Goal: Obtain resource: Obtain resource

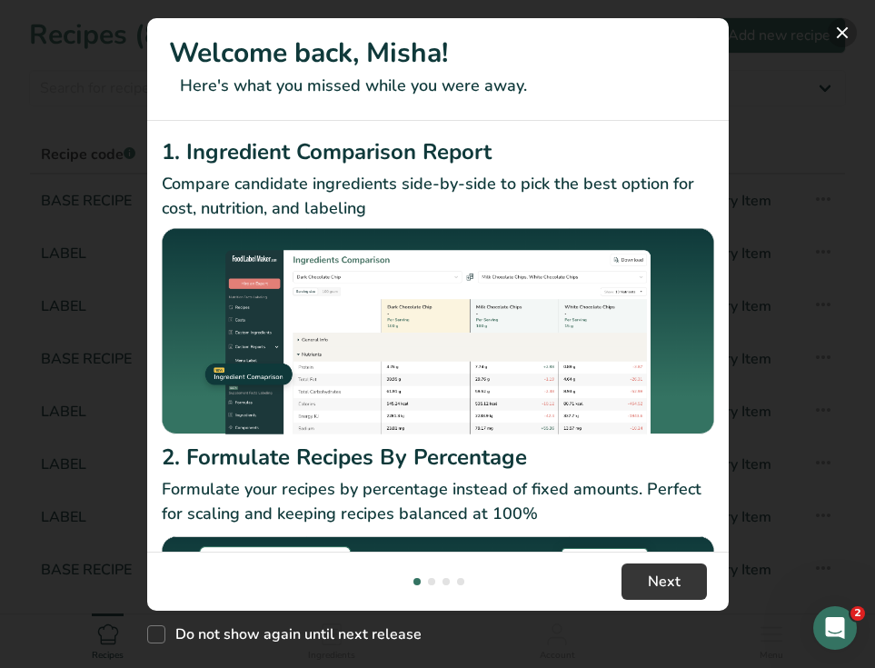
click at [841, 36] on button "New Features" at bounding box center [841, 32] width 29 height 29
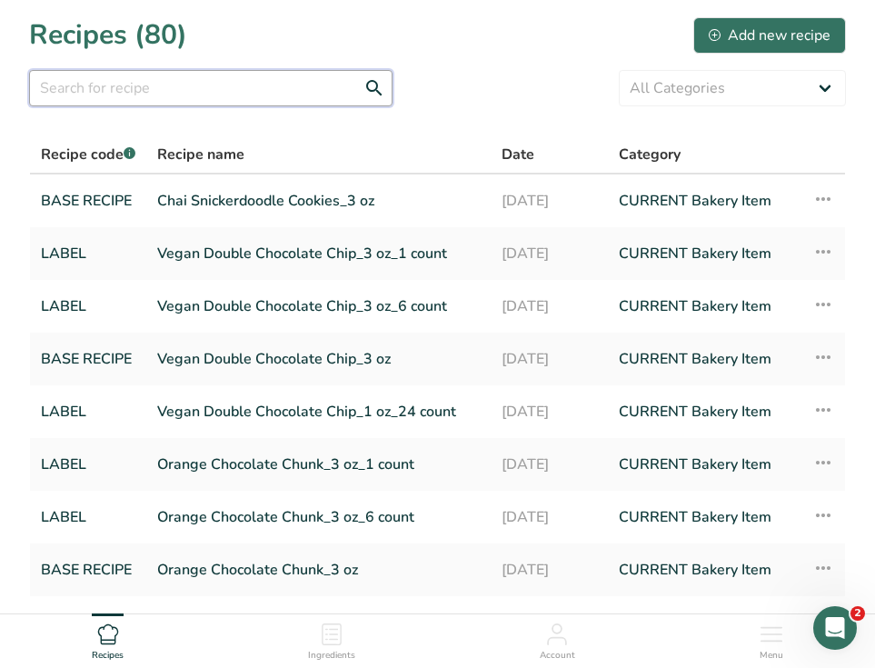
click at [288, 101] on input "text" at bounding box center [210, 88] width 363 height 36
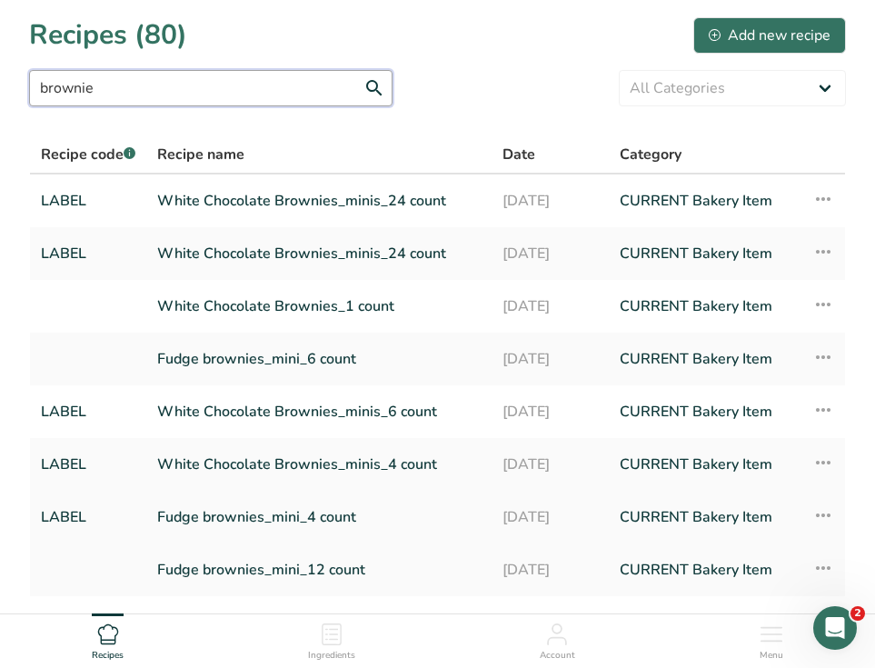
type input "brownie"
click at [240, 518] on link "Fudge brownies_mini_4 count" at bounding box center [318, 517] width 323 height 38
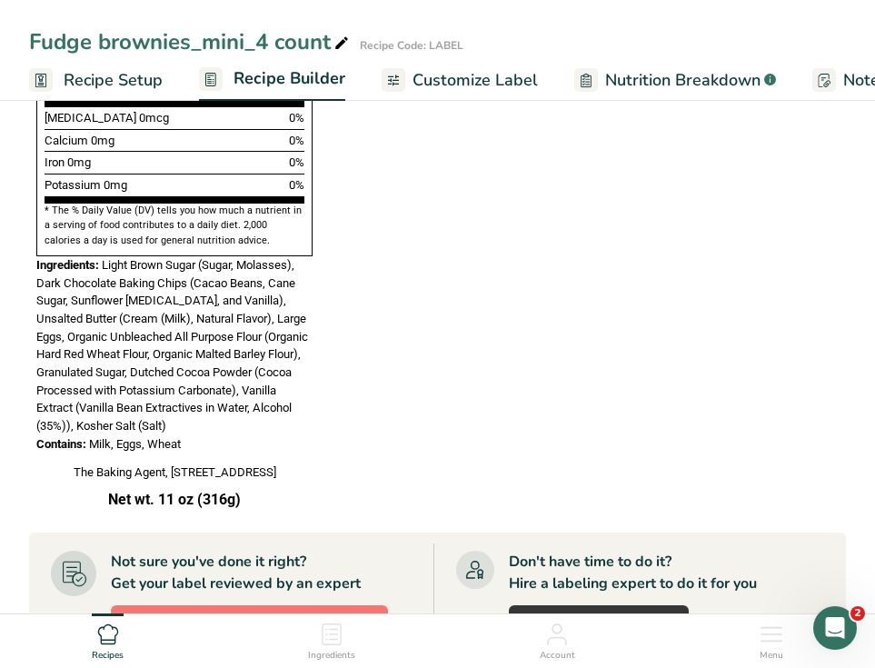
scroll to position [1513, 0]
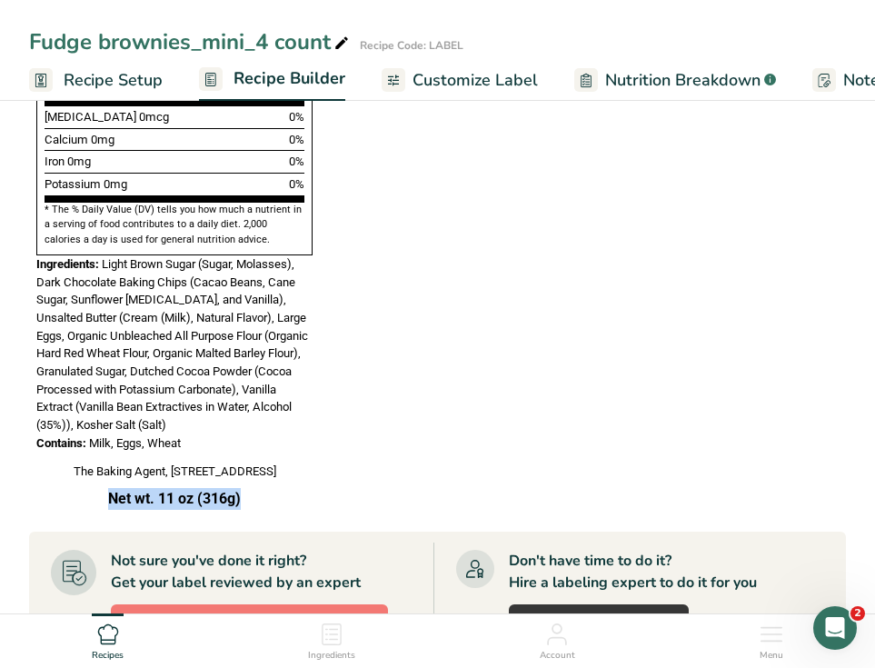
drag, startPoint x: 109, startPoint y: 490, endPoint x: 250, endPoint y: 490, distance: 140.8
click at [250, 490] on p "Net wt. 11 oz (316g)" at bounding box center [174, 499] width 276 height 22
copy strong "Net wt. 11 oz (316g)"
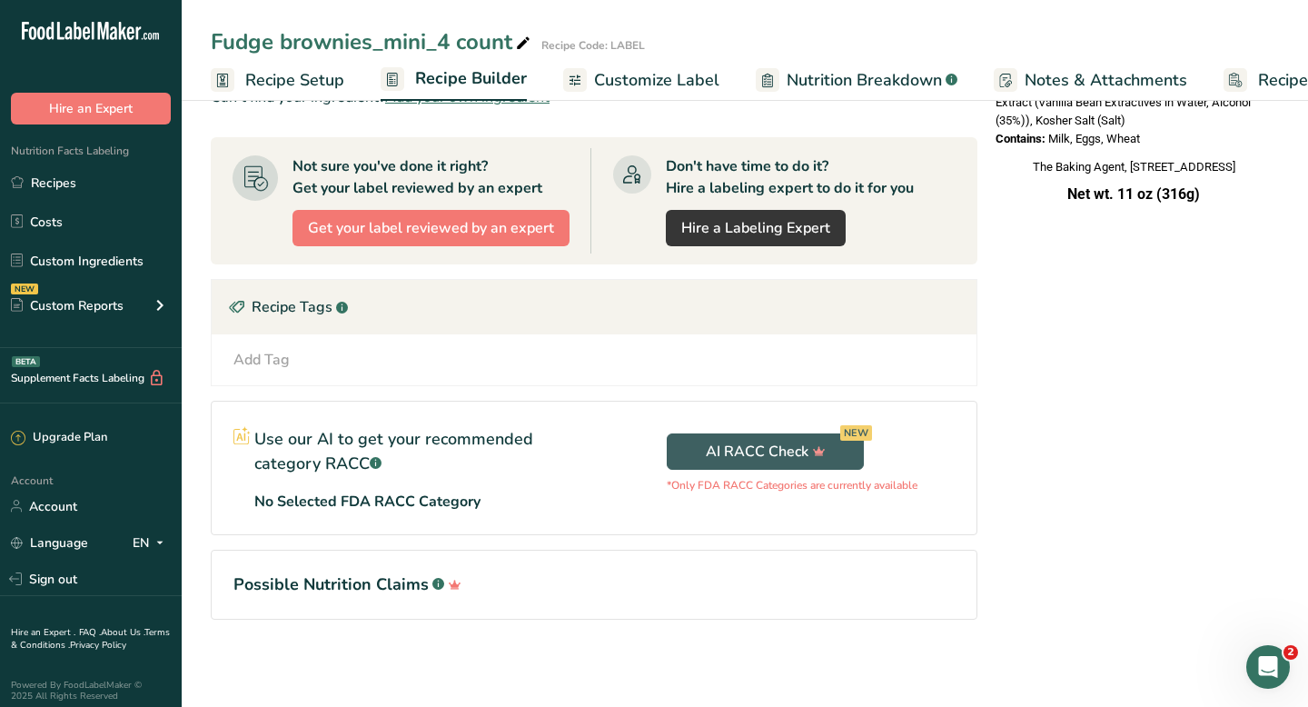
scroll to position [0, 0]
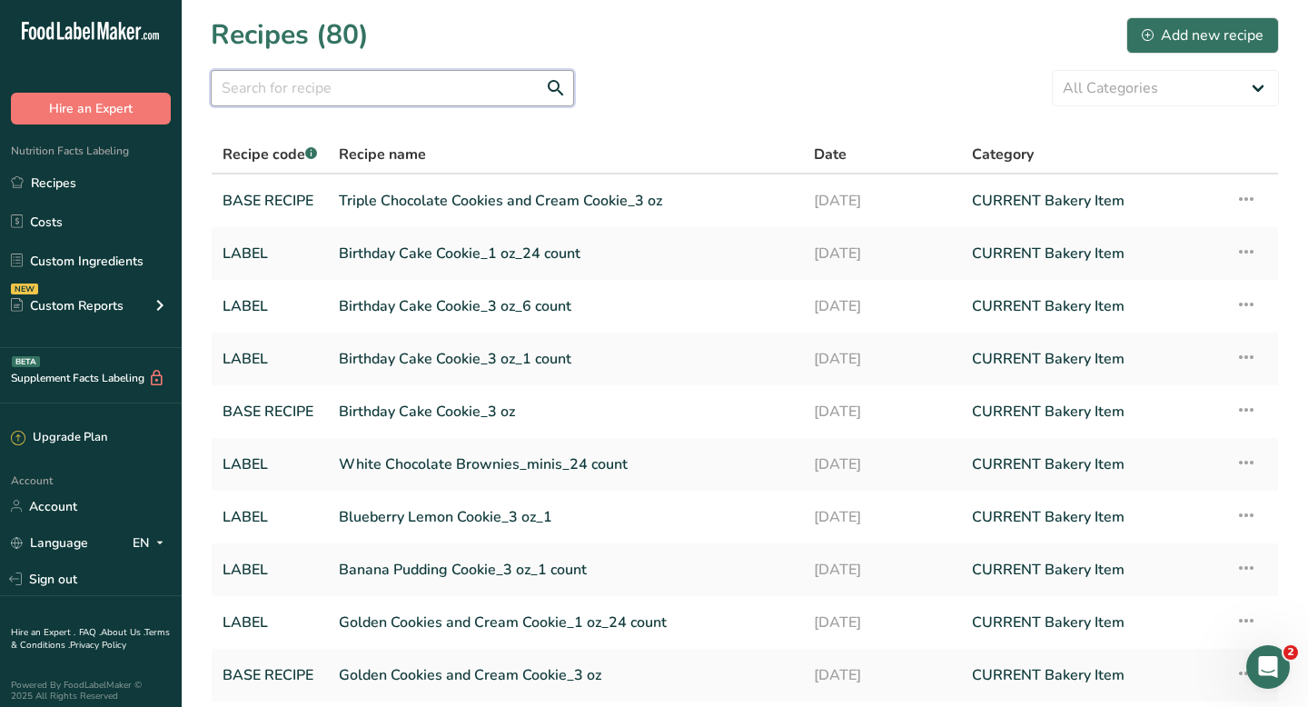
click at [390, 91] on input "text" at bounding box center [392, 88] width 363 height 36
type input "brownies"
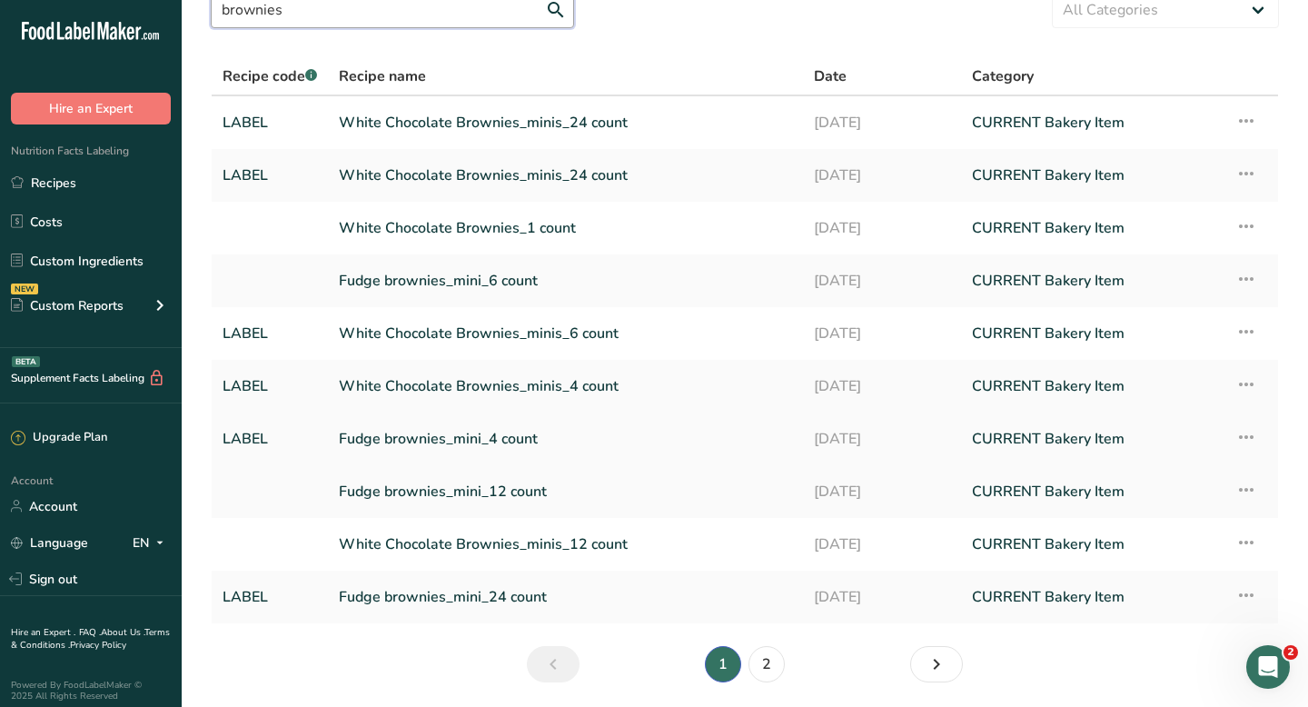
scroll to position [88, 0]
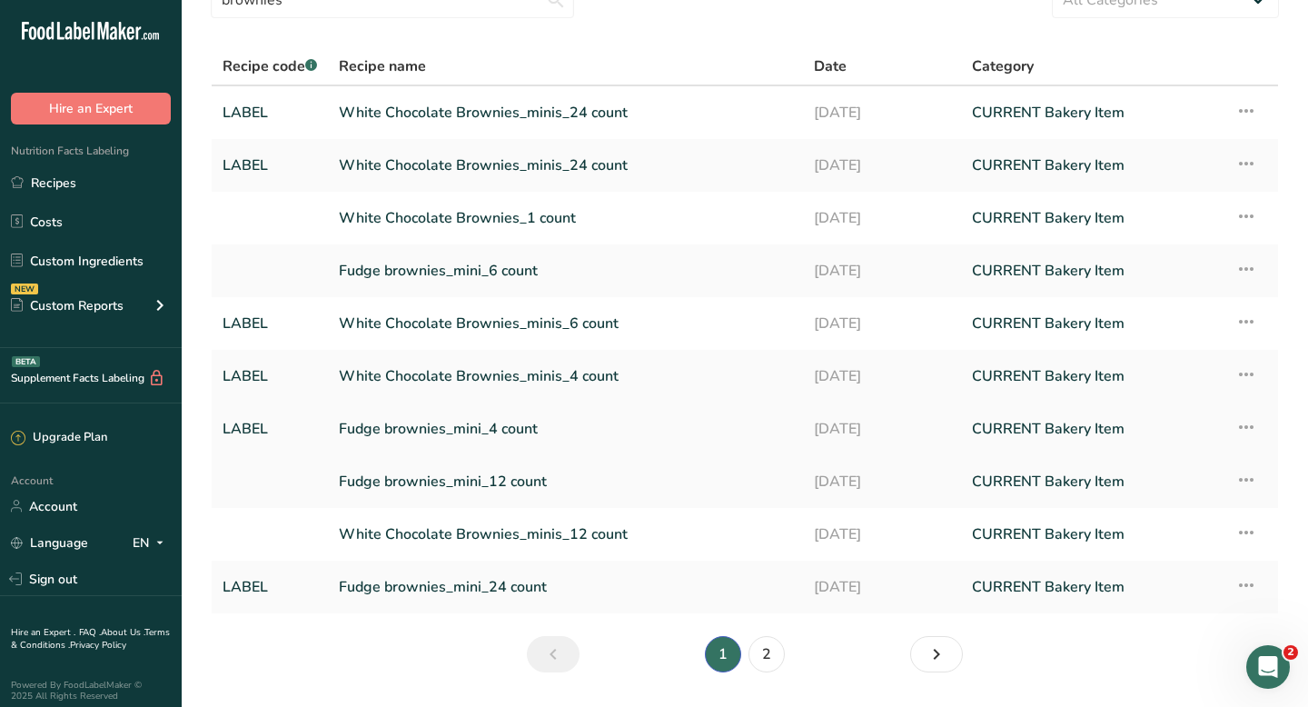
click at [397, 433] on link "Fudge brownies_mini_4 count" at bounding box center [565, 429] width 453 height 38
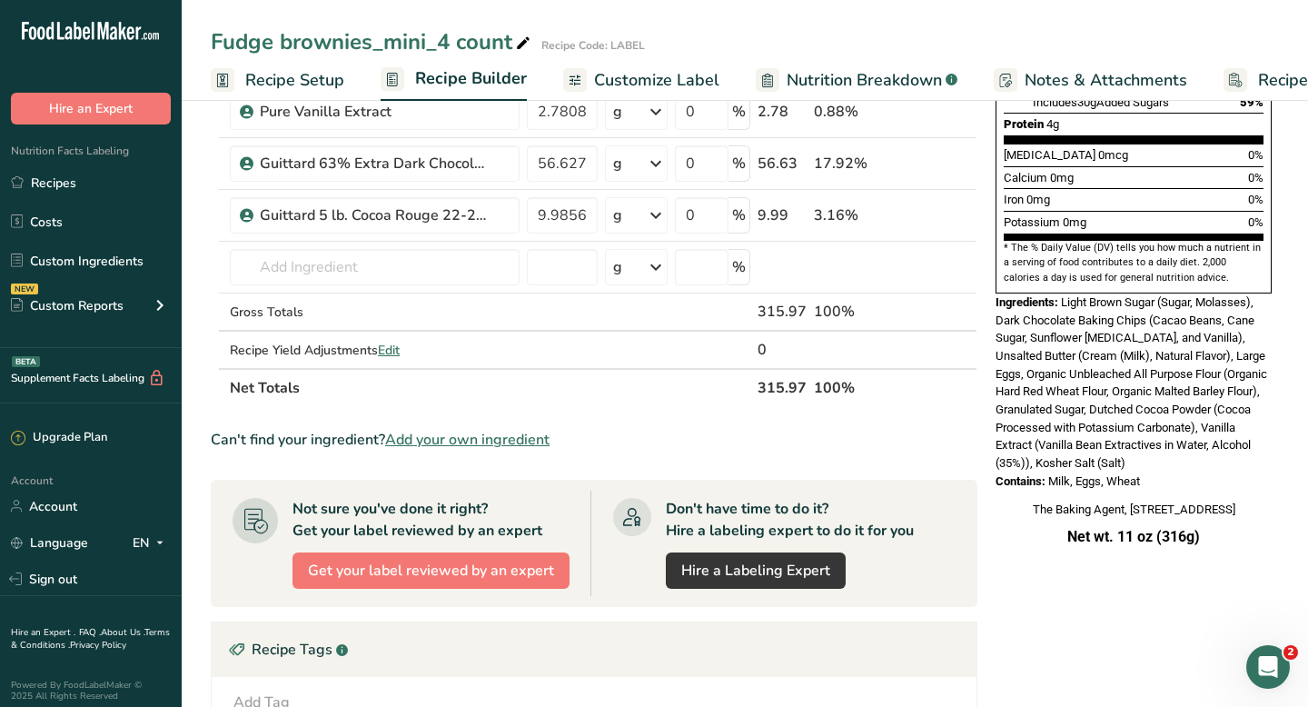
scroll to position [642, 0]
